Goal: Check status

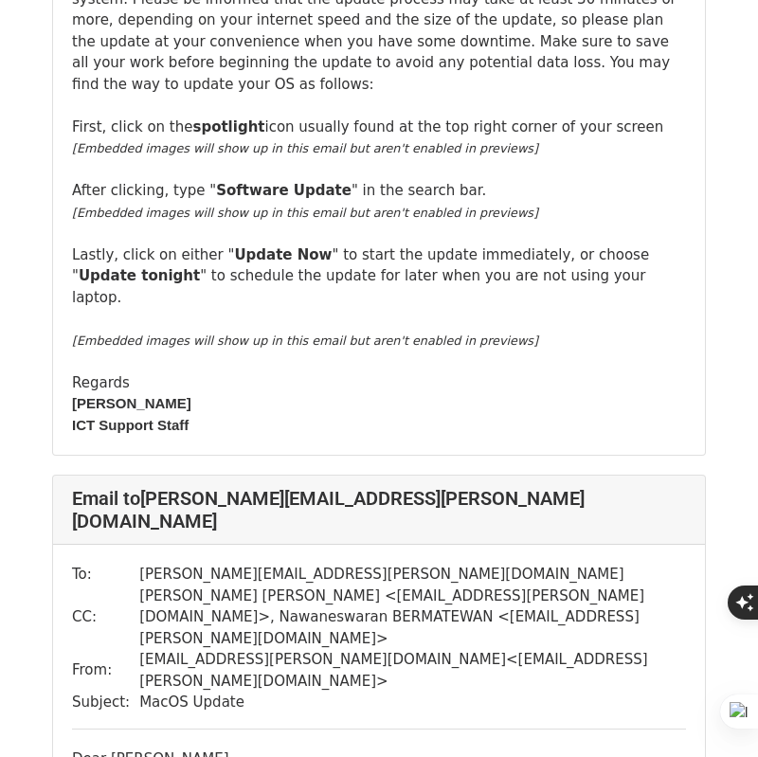
scroll to position [523, 0]
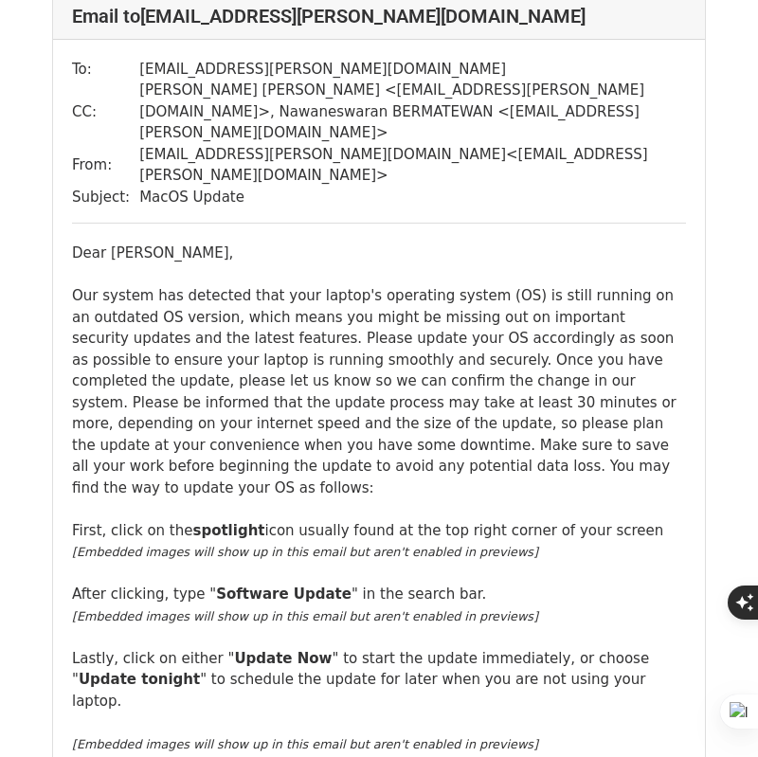
scroll to position [18944, 0]
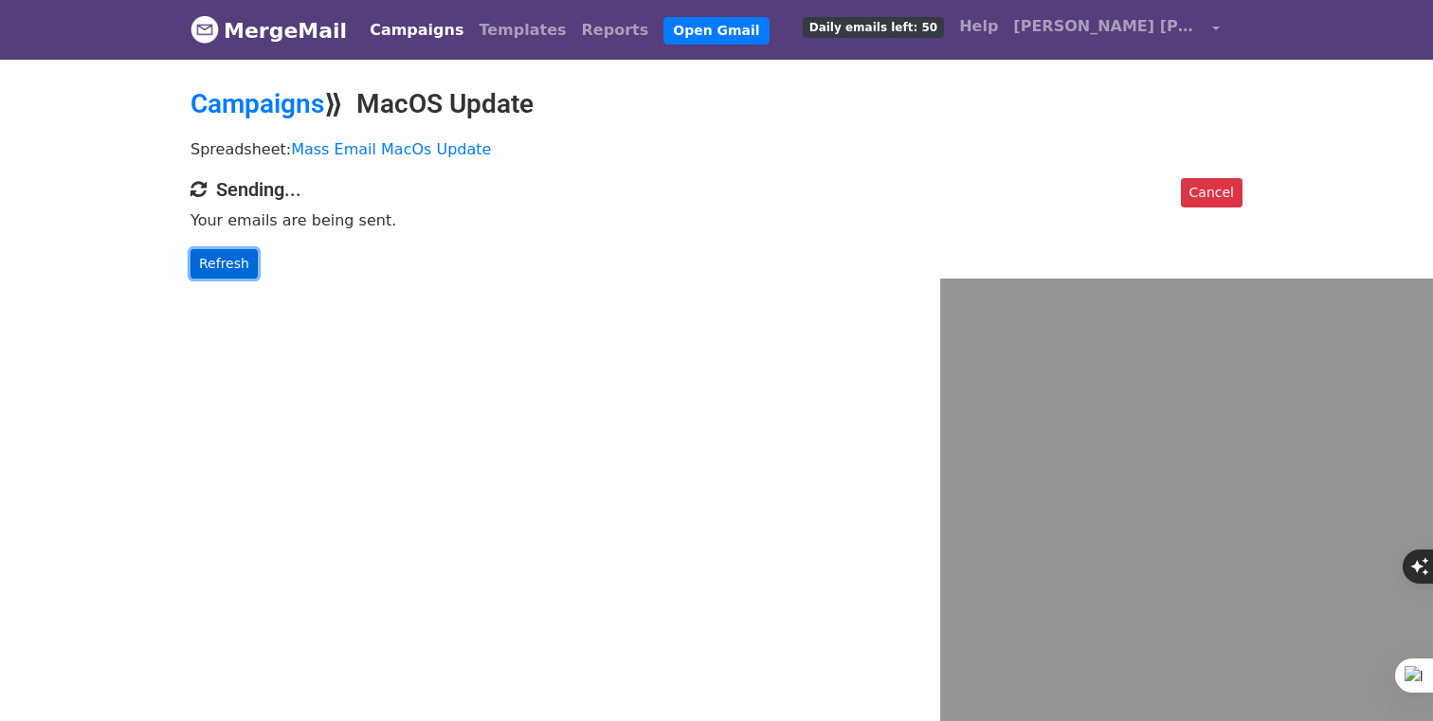
click at [234, 264] on link "Refresh" at bounding box center [224, 263] width 67 height 29
click at [234, 266] on link "Refresh" at bounding box center [224, 263] width 67 height 29
click at [229, 262] on link "Refresh" at bounding box center [224, 263] width 67 height 29
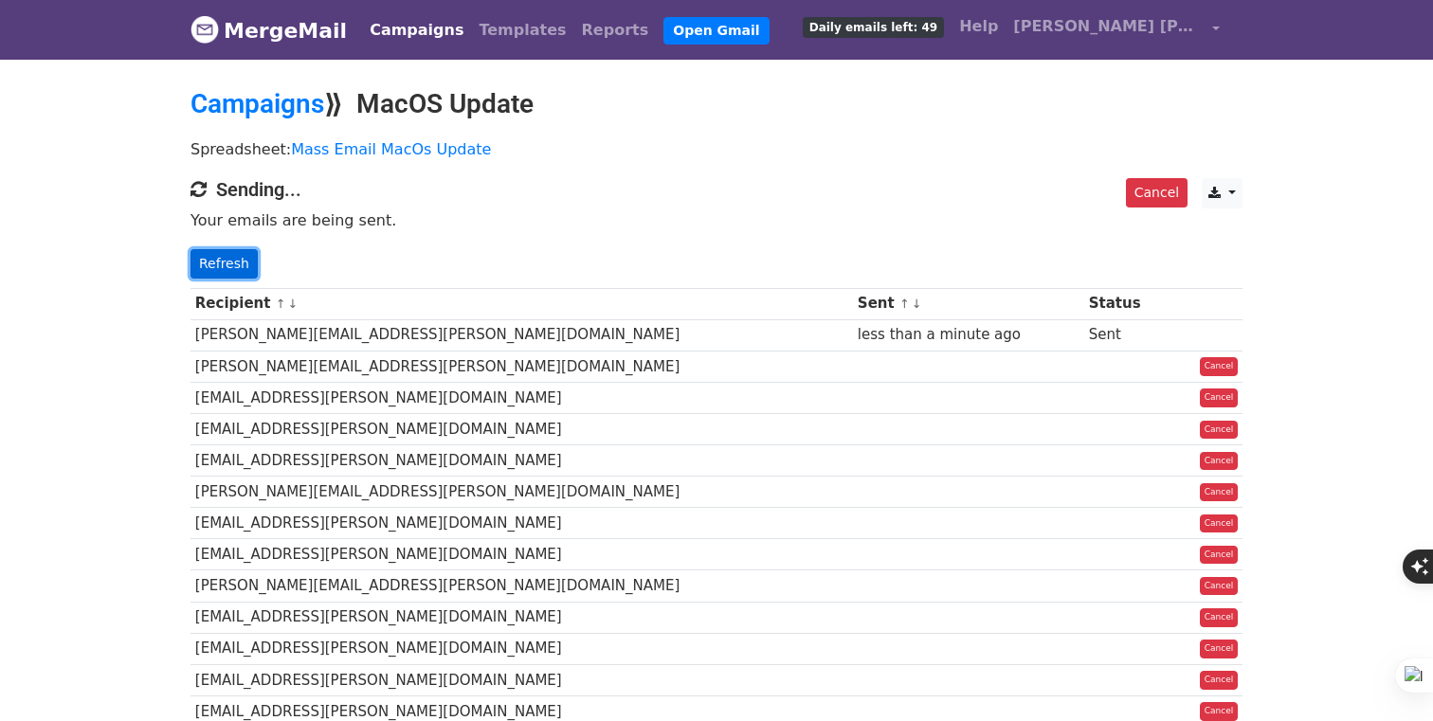
click at [233, 264] on link "Refresh" at bounding box center [224, 263] width 67 height 29
